Goal: Task Accomplishment & Management: Complete application form

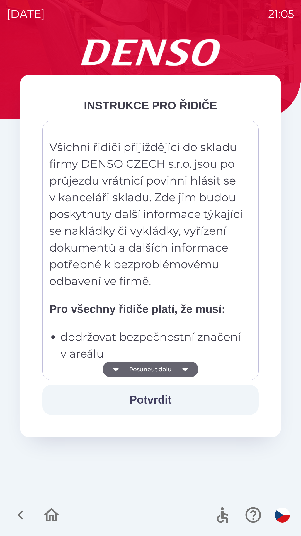
click at [176, 367] on button "Posunout dolů" at bounding box center [151, 369] width 96 height 16
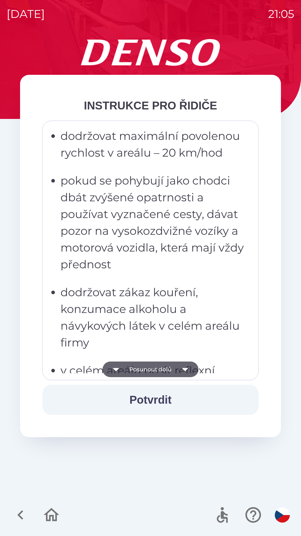
click at [176, 369] on button "Posunout dolů" at bounding box center [151, 369] width 96 height 16
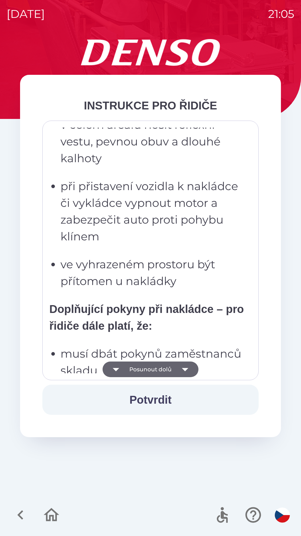
click at [178, 372] on icon "button" at bounding box center [185, 369] width 16 height 16
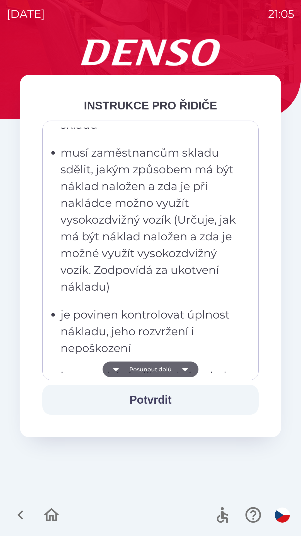
click at [183, 369] on icon "button" at bounding box center [185, 369] width 6 height 3
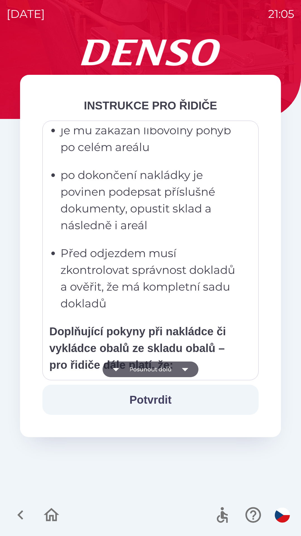
click at [183, 372] on icon "button" at bounding box center [185, 369] width 16 height 16
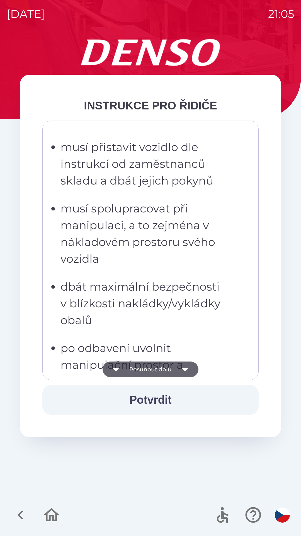
click at [186, 369] on icon "button" at bounding box center [185, 369] width 6 height 3
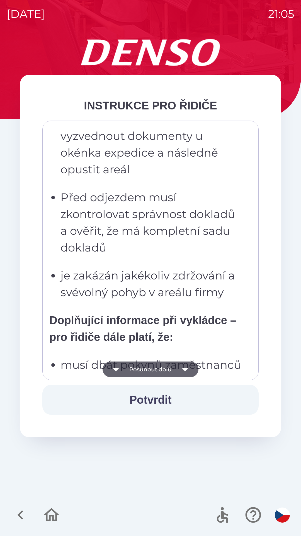
click at [186, 371] on icon "button" at bounding box center [185, 369] width 16 height 16
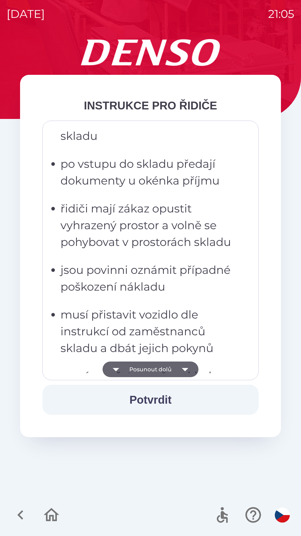
click at [186, 368] on icon "button" at bounding box center [185, 369] width 6 height 3
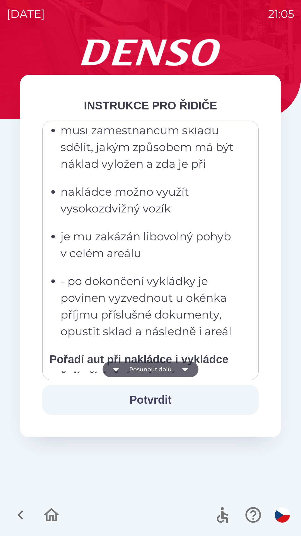
click at [186, 366] on icon "button" at bounding box center [185, 369] width 16 height 16
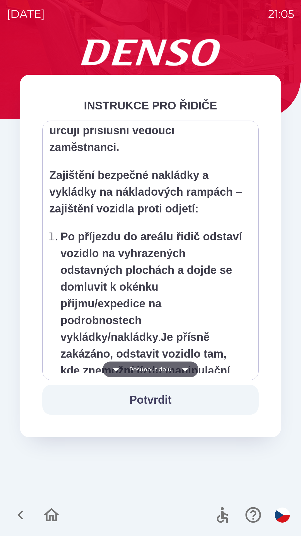
click at [185, 373] on icon "button" at bounding box center [185, 369] width 16 height 16
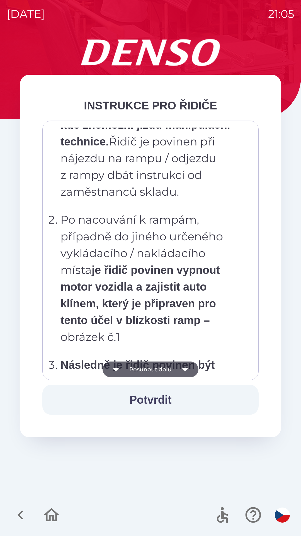
click at [178, 368] on icon "button" at bounding box center [185, 369] width 16 height 16
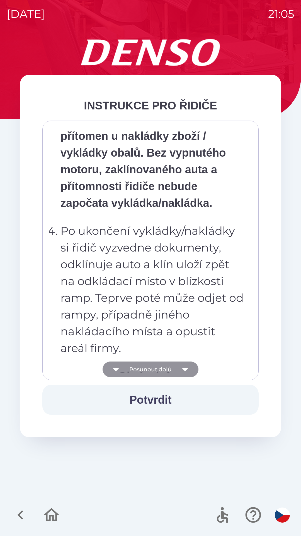
click at [178, 364] on icon "button" at bounding box center [185, 369] width 16 height 16
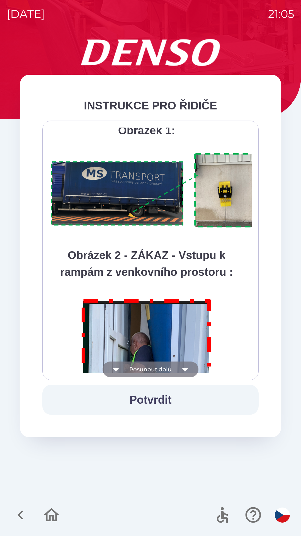
click at [183, 364] on icon "button" at bounding box center [185, 369] width 16 height 16
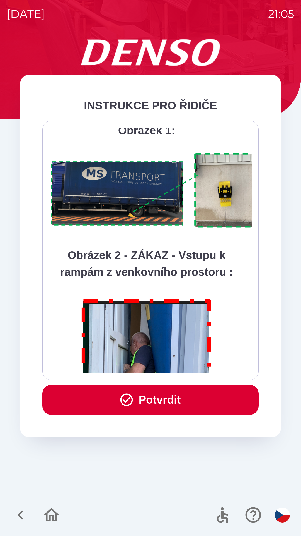
scroll to position [3136, 0]
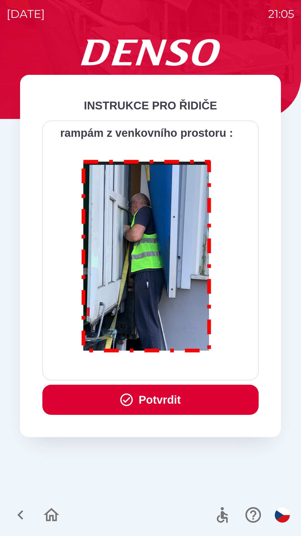
click at [179, 370] on div "Všichni řidiči přijíždějící do skladu firmy DENSO CZECH s.r.o. jsou po průjezdu…" at bounding box center [150, 251] width 203 height 246
click at [176, 371] on div "Všichni řidiči přijíždějící do skladu firmy DENSO CZECH s.r.o. jsou po průjezdu…" at bounding box center [150, 251] width 203 height 246
click at [185, 379] on div "Všichni řidiči přijíždějící do skladu firmy DENSO CZECH s.r.o. jsou po průjezdu…" at bounding box center [150, 251] width 217 height 260
click at [189, 397] on button "Potvrdit" at bounding box center [150, 400] width 217 height 30
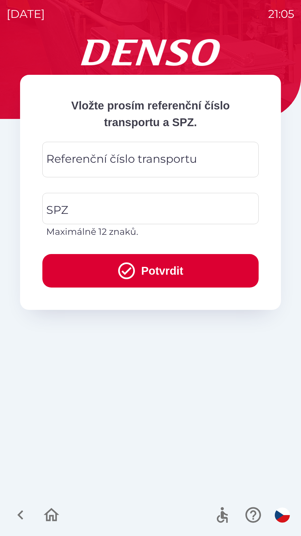
click at [195, 396] on div "Vložte prosím referenční číslo transportu a SPZ. Referenční číslo transportu Re…" at bounding box center [151, 287] width 288 height 497
click at [201, 400] on div "Vložte prosím referenční číslo transportu a SPZ. Referenční číslo transportu Re…" at bounding box center [151, 287] width 288 height 497
click at [195, 399] on div "Vložte prosím referenční číslo transportu a SPZ. Referenční číslo transportu Re…" at bounding box center [151, 287] width 288 height 497
click at [183, 379] on div "Vložte prosím referenční číslo transportu a SPZ. Referenční číslo transportu Re…" at bounding box center [151, 287] width 288 height 497
click at [172, 346] on div "Vložte prosím referenční číslo transportu a SPZ. Referenční číslo transportu Re…" at bounding box center [151, 287] width 288 height 497
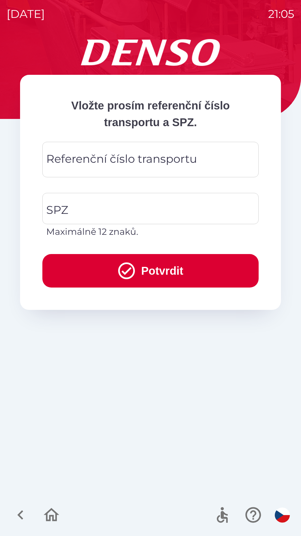
click at [135, 144] on div "Referenční číslo transportu" at bounding box center [150, 159] width 217 height 35
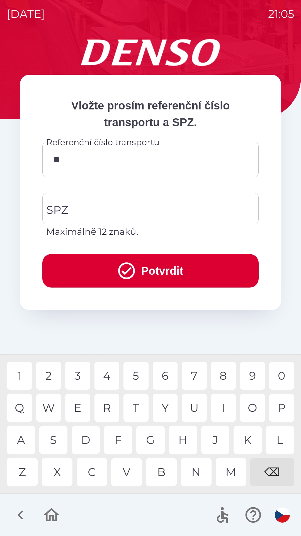
click at [246, 437] on div "K" at bounding box center [248, 440] width 28 height 28
click at [127, 472] on div "V" at bounding box center [126, 472] width 31 height 28
click at [280, 374] on div "0" at bounding box center [282, 376] width 25 height 28
click at [51, 375] on div "2" at bounding box center [48, 376] width 25 height 28
type input "*********"
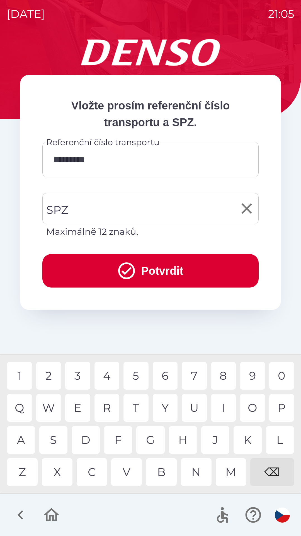
click at [137, 213] on input "SPZ" at bounding box center [146, 208] width 203 height 26
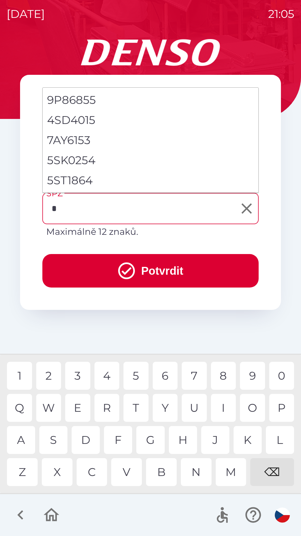
click at [134, 370] on div "5" at bounding box center [136, 376] width 25 height 28
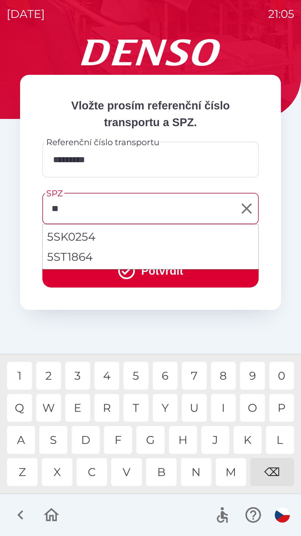
click at [59, 431] on div "S" at bounding box center [53, 440] width 28 height 28
click at [88, 255] on li "5ST1864" at bounding box center [151, 257] width 216 height 20
type input "*******"
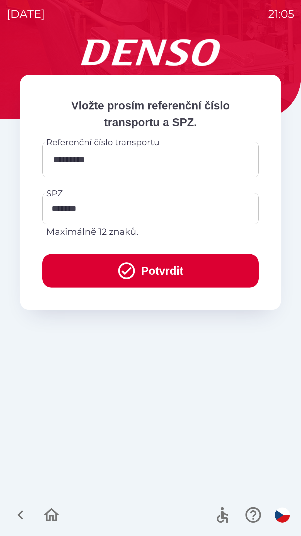
click at [150, 268] on button "Potvrdit" at bounding box center [150, 270] width 217 height 33
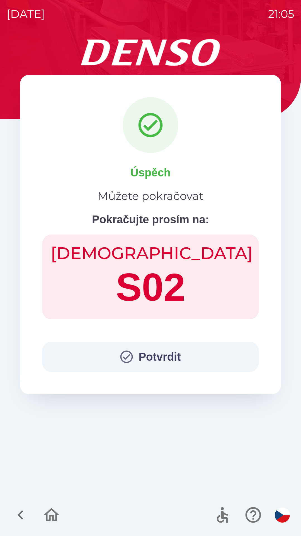
click at [158, 361] on button "Potvrdit" at bounding box center [150, 357] width 217 height 30
